Goal: Task Accomplishment & Management: Manage account settings

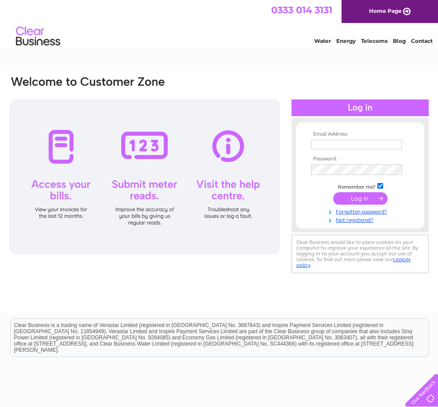
click at [337, 142] on input "text" at bounding box center [356, 145] width 91 height 10
click at [323, 142] on input "Parkland1@icloud.com" at bounding box center [357, 145] width 92 height 11
click at [315, 146] on input "Parkland1@icloud.com" at bounding box center [357, 145] width 92 height 11
click at [350, 147] on input "[EMAIL_ADDRESS][DOMAIN_NAME]" at bounding box center [357, 145] width 92 height 11
click at [311, 143] on input "Parkland1@icloud.com" at bounding box center [357, 145] width 92 height 11
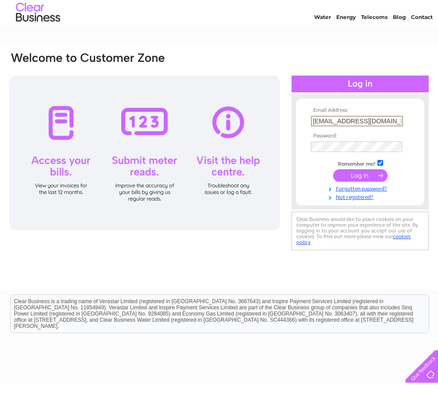
type input "parkland1@icloud.com"
click at [356, 216] on link "Not registered?" at bounding box center [361, 220] width 100 height 8
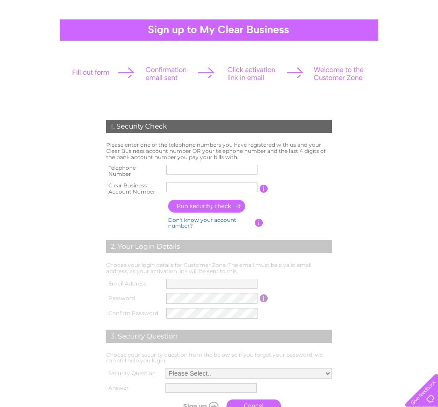
scroll to position [77, 0]
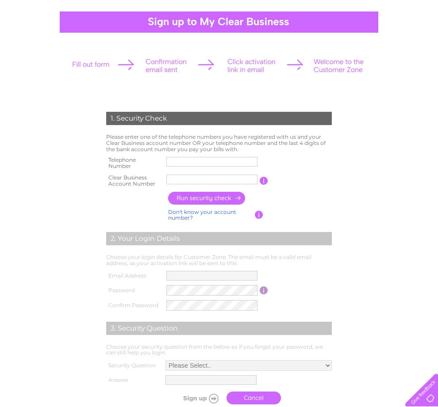
click at [218, 154] on td "Please enter one of the telephone numbers you have registered with us and your …" at bounding box center [219, 143] width 230 height 23
click at [191, 164] on input "text" at bounding box center [211, 162] width 91 height 10
type input "01466751317"
click at [199, 183] on input "text" at bounding box center [211, 180] width 91 height 10
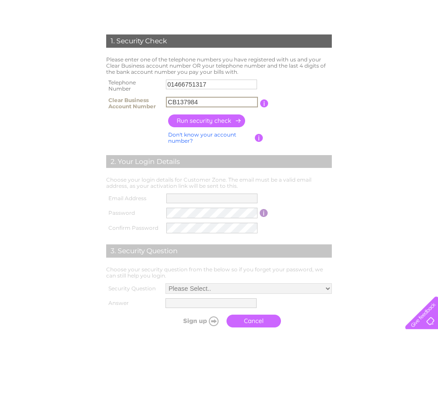
type input "CB137984"
click at [219, 192] on input "button" at bounding box center [207, 198] width 78 height 13
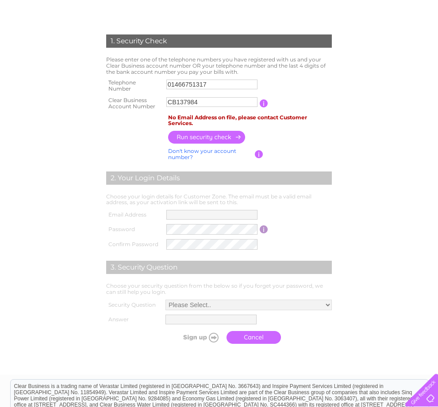
click at [225, 141] on input "button" at bounding box center [207, 137] width 78 height 13
click at [222, 86] on input "01466751317" at bounding box center [211, 85] width 91 height 10
type input "0"
type input "07974304531"
click at [217, 144] on input "button" at bounding box center [207, 137] width 78 height 13
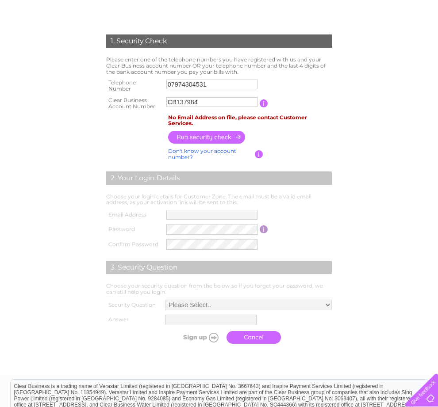
click at [169, 92] on label at bounding box center [213, 90] width 94 height 3
click at [169, 89] on input "07974304531" at bounding box center [211, 85] width 91 height 10
click at [176, 103] on input "CB137984" at bounding box center [211, 102] width 91 height 10
click at [173, 103] on input "CB137984" at bounding box center [212, 102] width 92 height 11
click at [170, 107] on input "CB137984" at bounding box center [212, 102] width 92 height 11
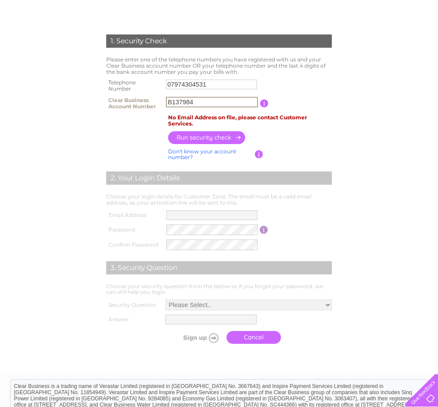
click at [175, 107] on input "B137984" at bounding box center [212, 102] width 92 height 11
click at [193, 107] on input "B137984" at bounding box center [212, 102] width 92 height 11
click at [175, 99] on input "B137984" at bounding box center [212, 102] width 92 height 11
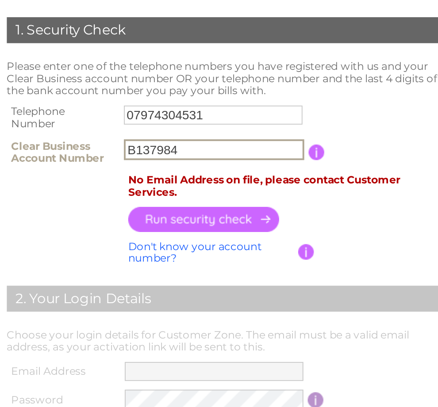
click at [166, 97] on input "B137984" at bounding box center [212, 102] width 92 height 11
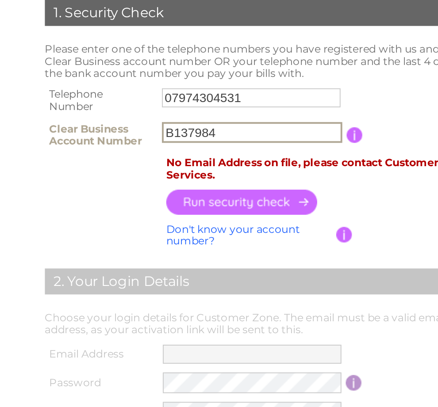
click at [166, 97] on input "B137984" at bounding box center [212, 102] width 92 height 11
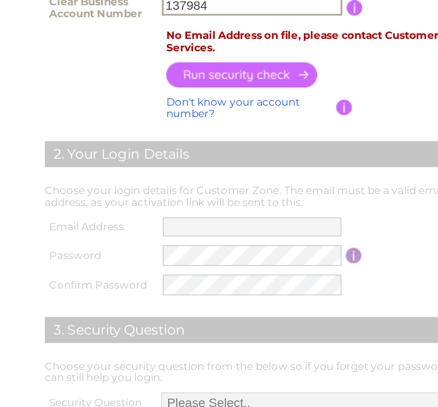
click at [168, 131] on input "button" at bounding box center [207, 137] width 78 height 13
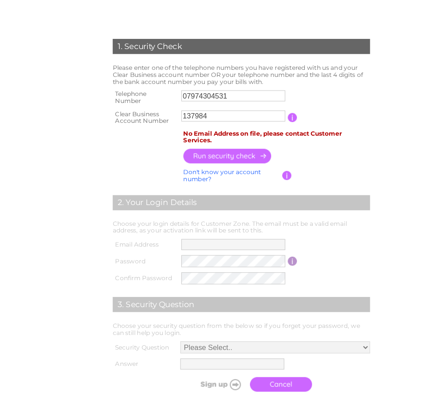
scroll to position [140, 0]
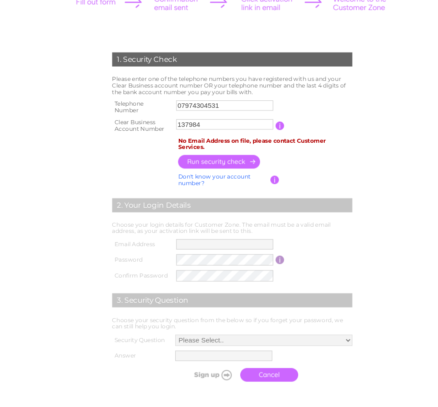
click at [224, 153] on input "button" at bounding box center [207, 152] width 78 height 13
click at [199, 117] on input "137984" at bounding box center [211, 117] width 91 height 10
type input "1"
click at [220, 155] on input "button" at bounding box center [207, 152] width 78 height 13
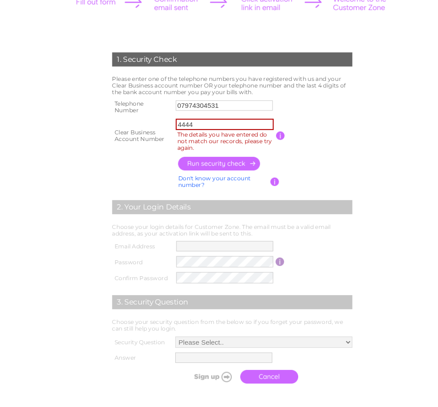
click at [206, 115] on input "4444" at bounding box center [212, 116] width 92 height 11
type input "4"
type input "137984"
click at [214, 159] on input "button" at bounding box center [207, 153] width 78 height 13
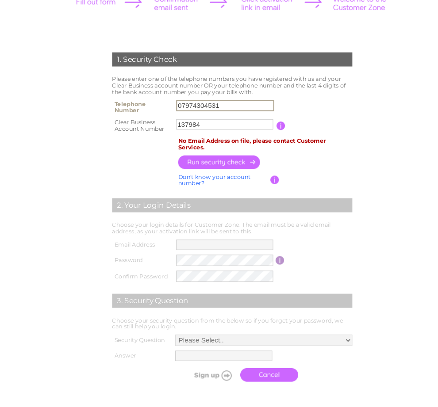
click at [227, 92] on td "Please enter one of the telephone numbers you have registered with us and your …" at bounding box center [219, 80] width 230 height 23
click at [233, 102] on input "07974304531" at bounding box center [211, 99] width 91 height 10
type input "0"
type input "01466751317"
click at [234, 157] on input "button" at bounding box center [207, 152] width 78 height 13
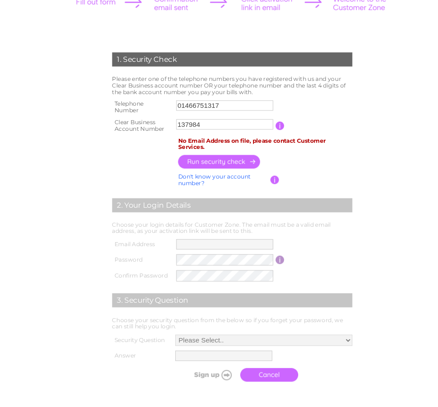
click at [229, 154] on input "button" at bounding box center [207, 152] width 78 height 13
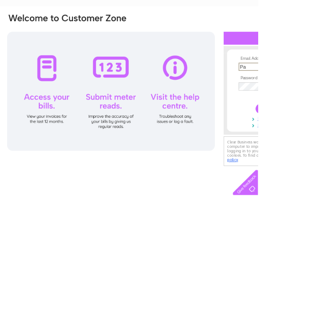
type input "P"
type input "[EMAIL_ADDRESS][DOMAIN_NAME]"
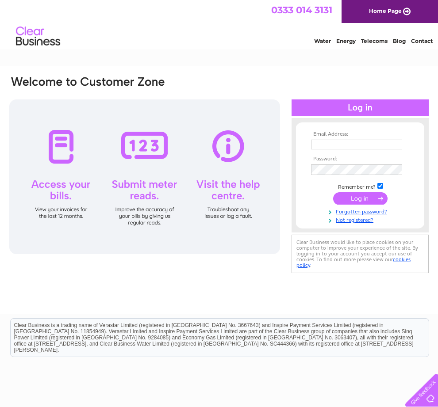
click at [349, 146] on input "text" at bounding box center [356, 145] width 91 height 10
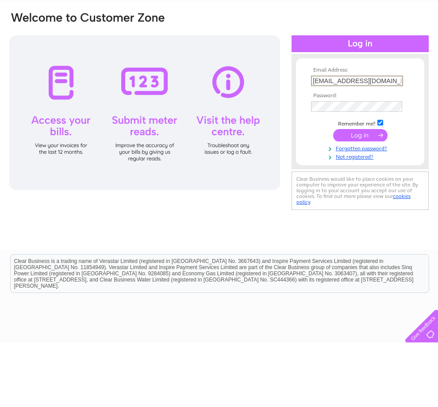
type input "[EMAIL_ADDRESS][DOMAIN_NAME]"
click at [396, 208] on link "Forgotten password?" at bounding box center [361, 212] width 100 height 8
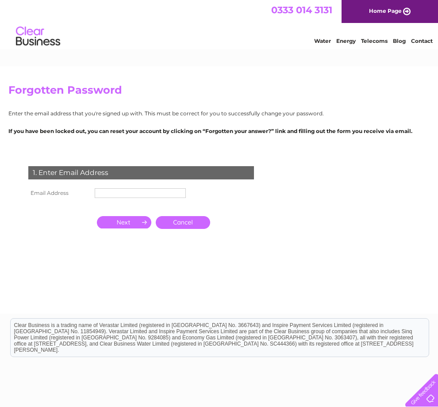
click at [129, 195] on input "text" at bounding box center [140, 193] width 91 height 10
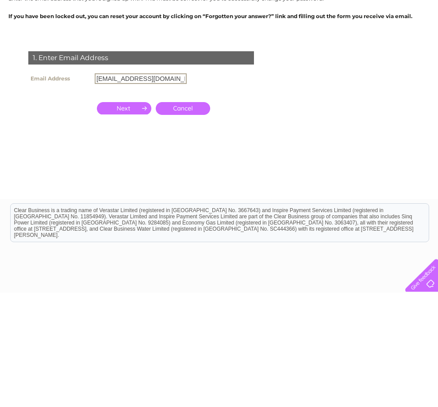
click at [132, 217] on input "button" at bounding box center [124, 223] width 54 height 12
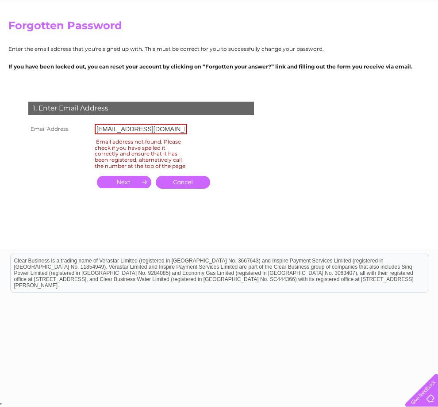
click at [101, 134] on input "[EMAIL_ADDRESS][DOMAIN_NAME]" at bounding box center [141, 129] width 92 height 11
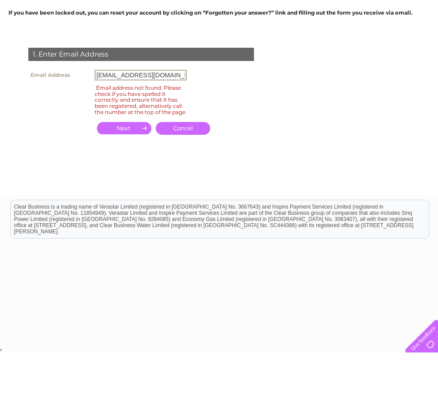
type input "[EMAIL_ADDRESS][DOMAIN_NAME]"
click at [138, 176] on input "button" at bounding box center [124, 182] width 54 height 12
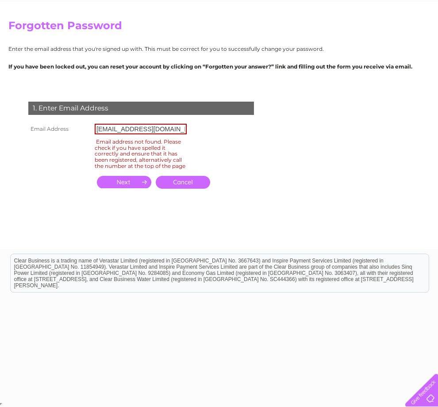
scroll to position [65, 0]
click at [123, 188] on input "button" at bounding box center [124, 182] width 54 height 12
click at [192, 189] on link "Cancel" at bounding box center [183, 182] width 54 height 13
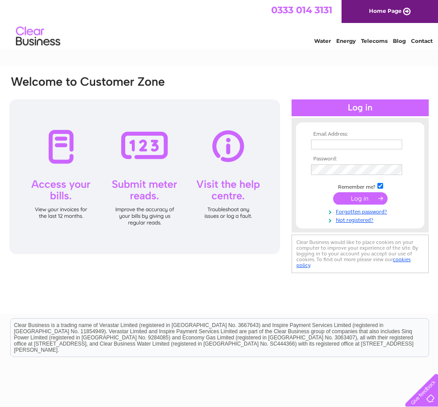
click at [142, 164] on div at bounding box center [144, 177] width 271 height 155
click at [169, 150] on div at bounding box center [144, 177] width 271 height 155
